Goal: Communication & Community: Share content

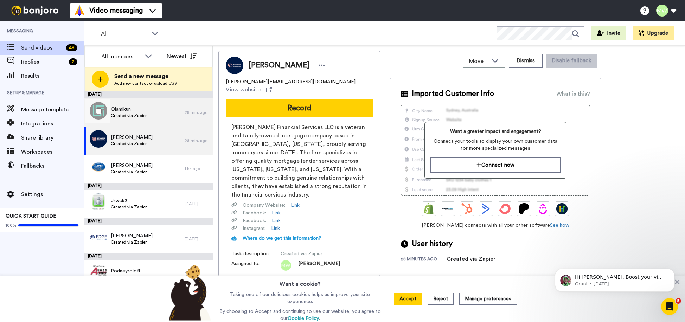
click at [133, 113] on span "Created via Zapier" at bounding box center [129, 116] width 36 height 6
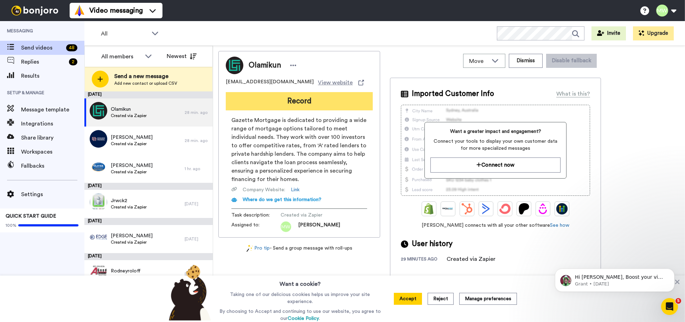
click at [334, 99] on button "Record" at bounding box center [299, 101] width 147 height 18
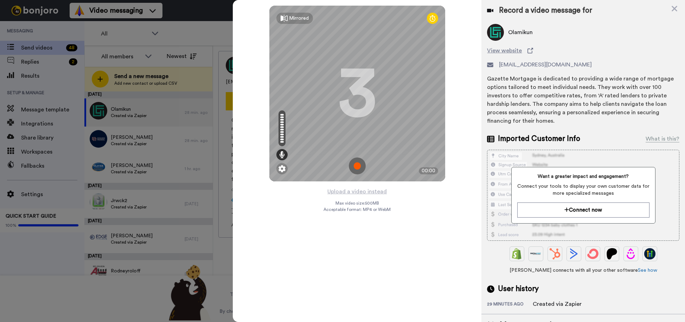
click at [357, 166] on img at bounding box center [357, 165] width 17 height 17
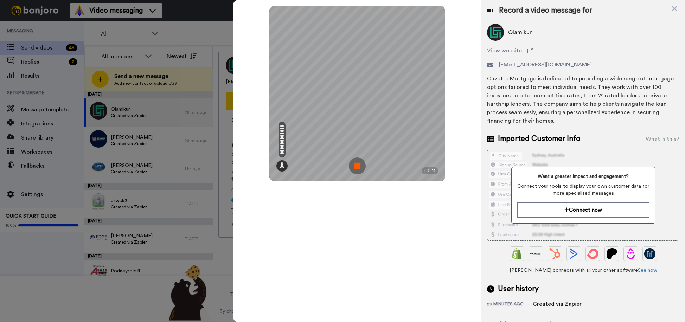
click at [357, 166] on img at bounding box center [357, 165] width 17 height 17
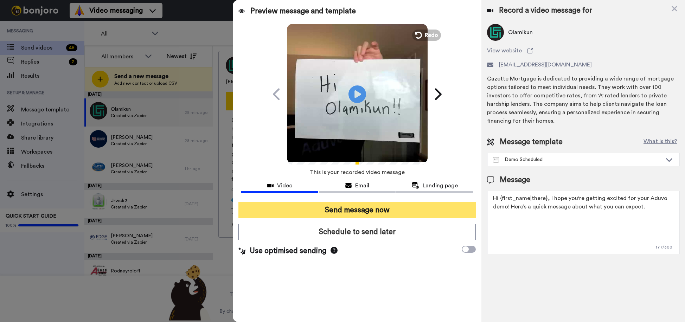
click at [379, 209] on button "Send message now" at bounding box center [356, 210] width 237 height 16
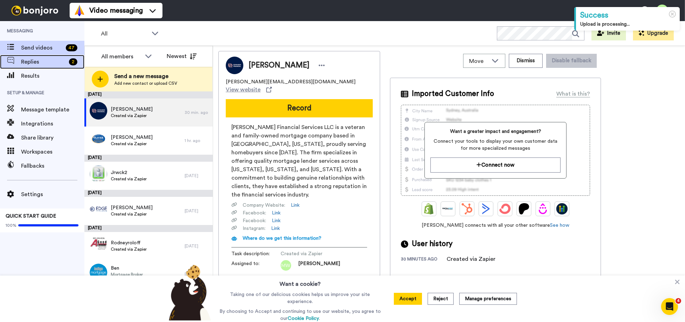
click at [61, 57] on div "Replies 2" at bounding box center [42, 62] width 84 height 14
